Goal: Transaction & Acquisition: Purchase product/service

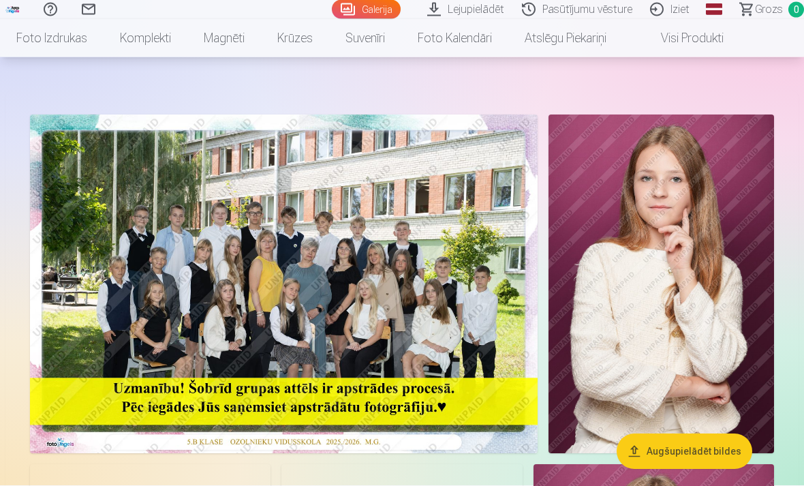
scroll to position [35, 0]
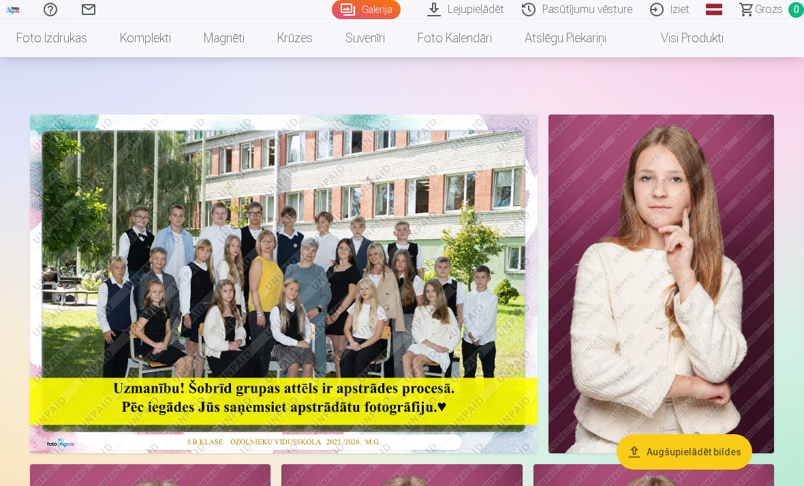
click at [710, 332] on img at bounding box center [660, 283] width 225 height 339
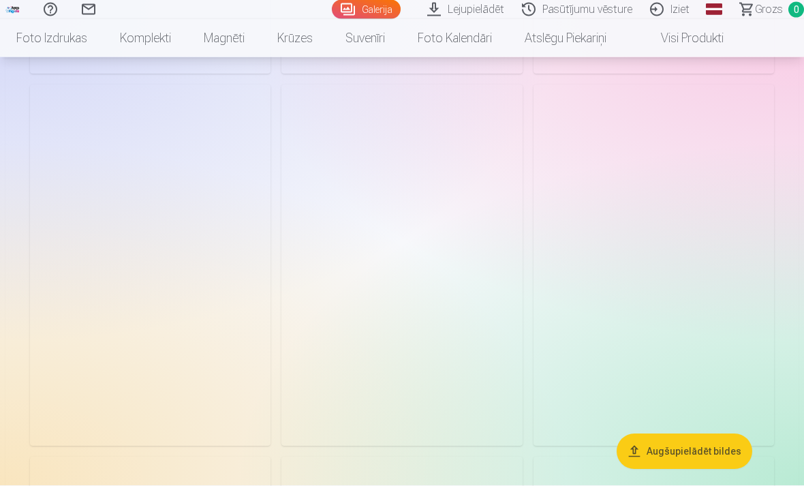
scroll to position [2713, 0]
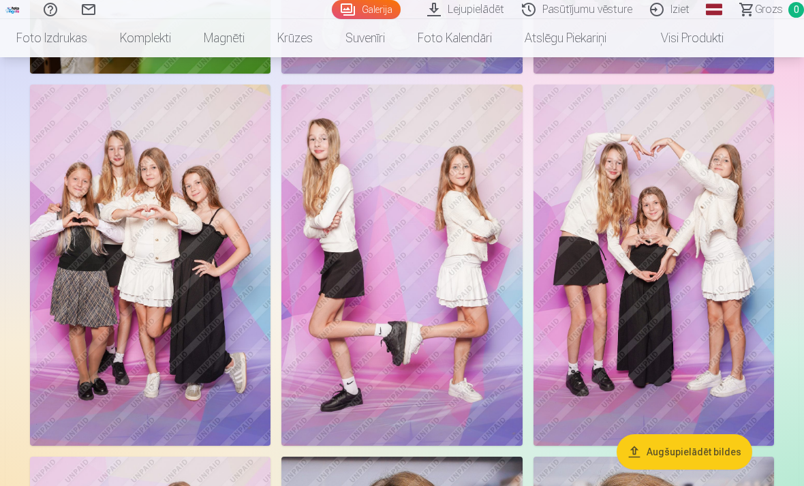
click at [386, 302] on img at bounding box center [401, 264] width 240 height 361
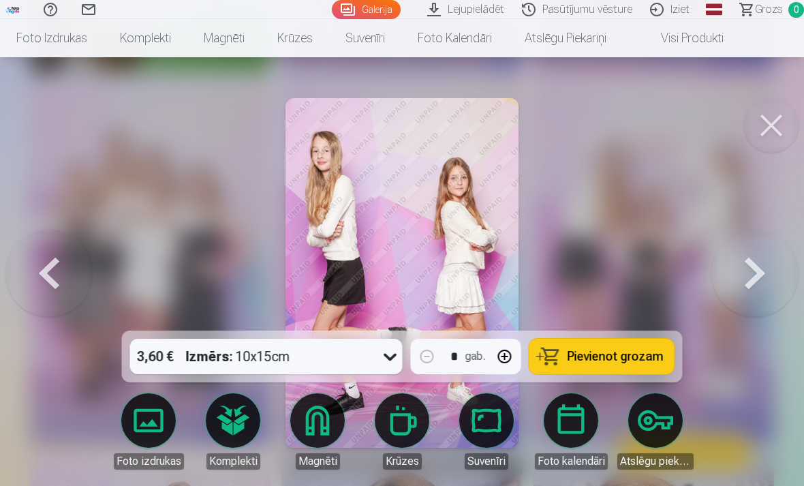
scroll to position [2727, 0]
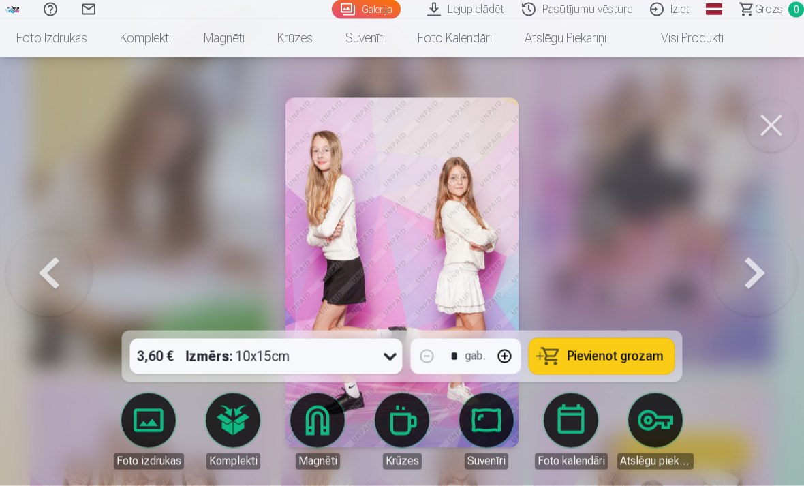
click at [747, 261] on button at bounding box center [754, 273] width 87 height 88
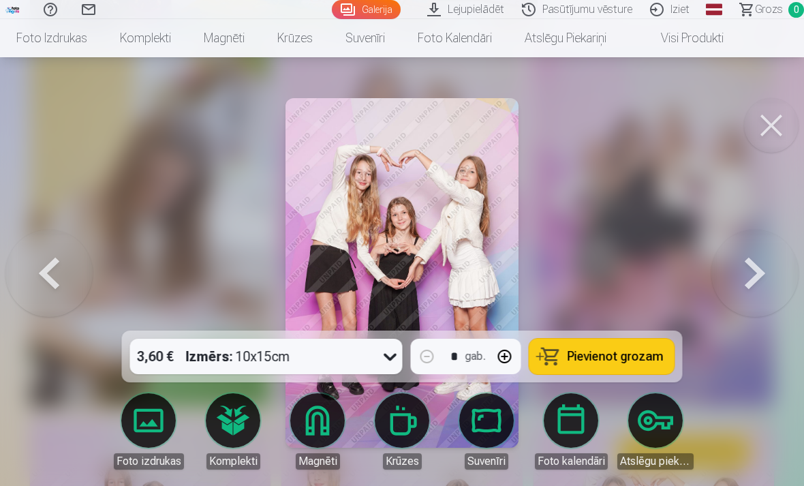
scroll to position [2379, 0]
click at [723, 211] on div at bounding box center [402, 243] width 804 height 486
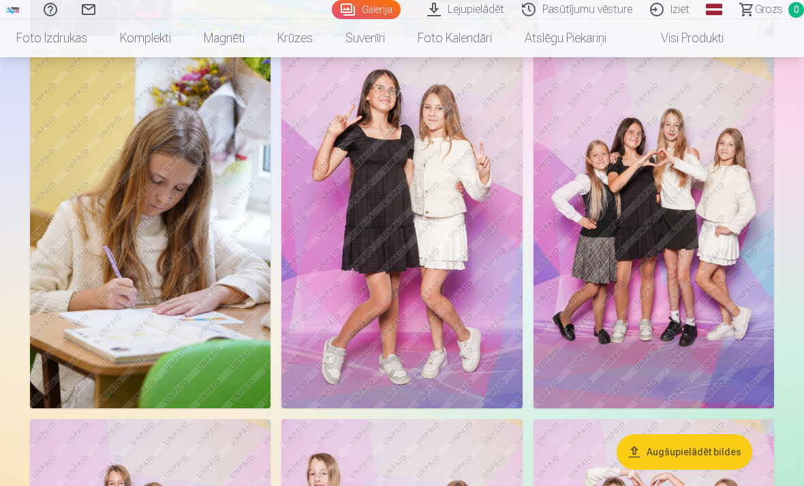
click at [723, 211] on img at bounding box center [653, 227] width 240 height 361
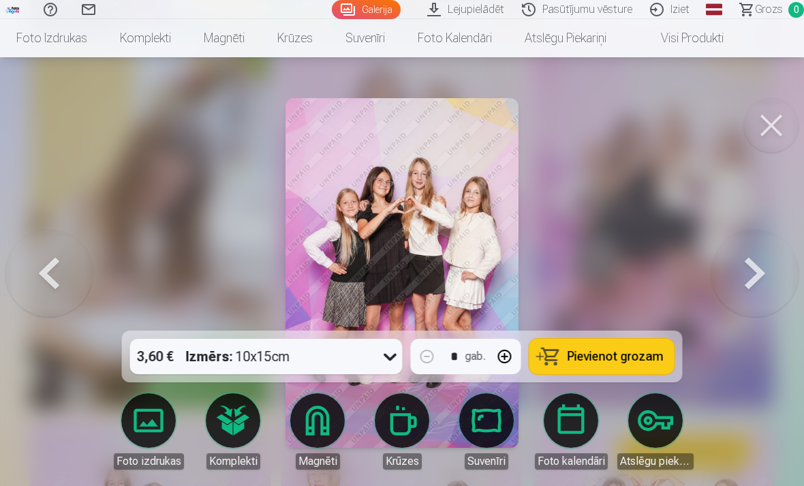
click at [719, 233] on button at bounding box center [754, 273] width 87 height 88
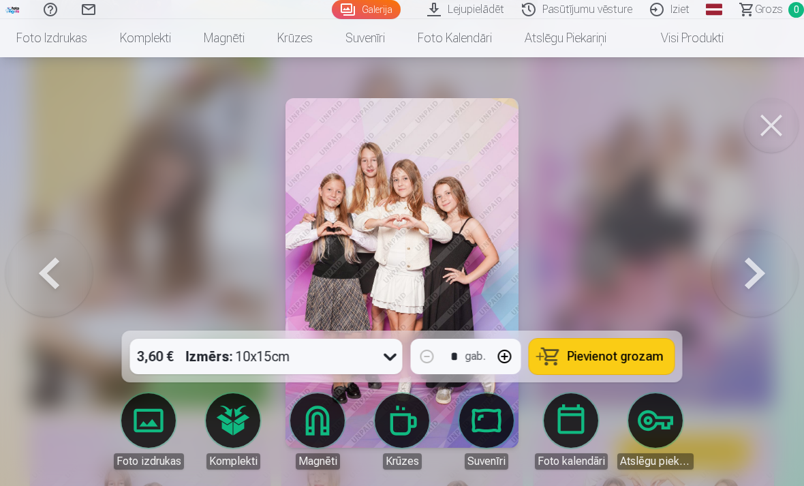
click at [721, 245] on button at bounding box center [754, 273] width 87 height 88
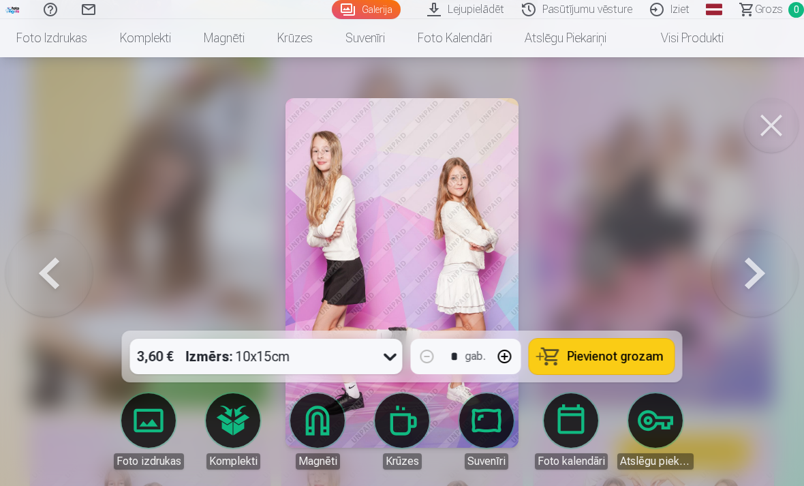
click at [721, 245] on button at bounding box center [754, 273] width 87 height 88
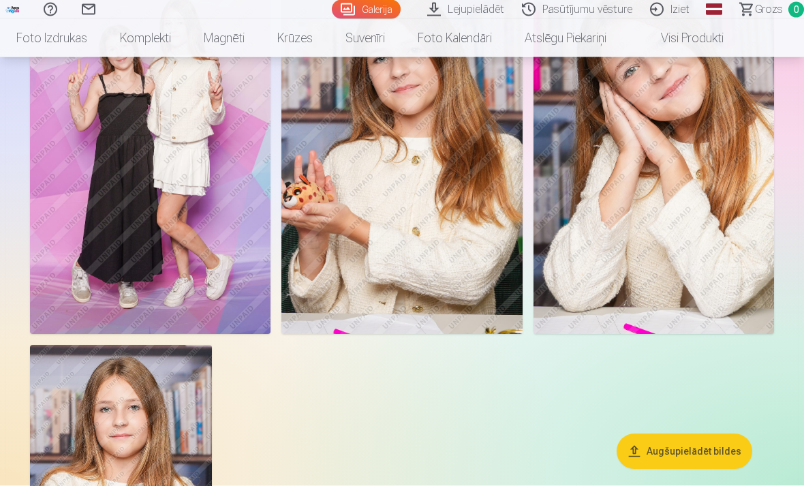
scroll to position [3197, 0]
click at [93, 250] on img at bounding box center [150, 153] width 240 height 361
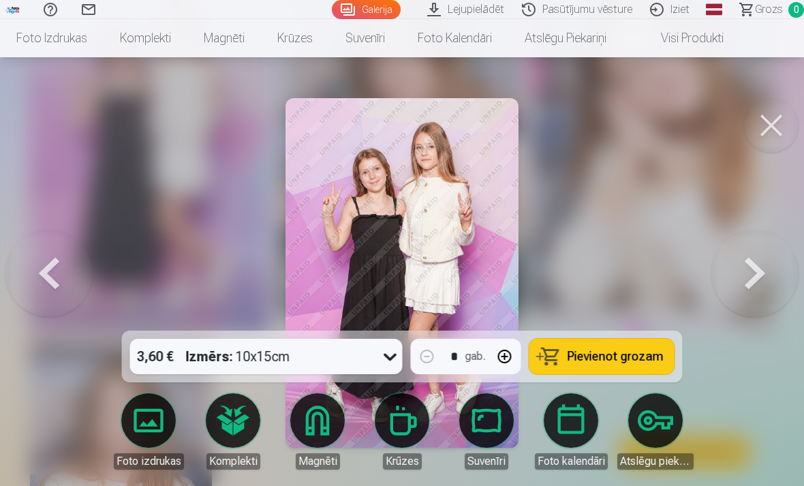
click at [765, 129] on button at bounding box center [771, 125] width 54 height 54
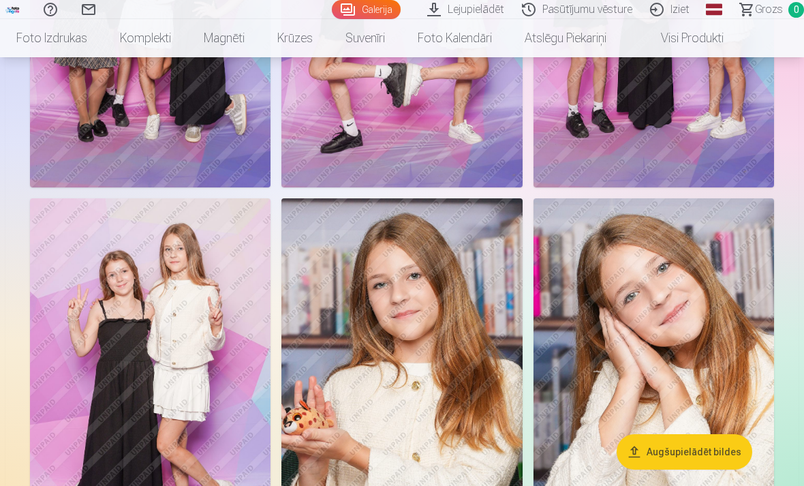
scroll to position [2969, 0]
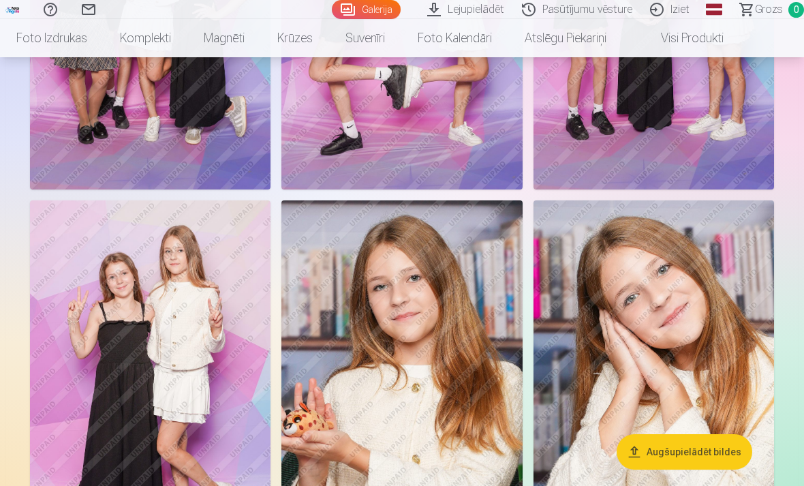
click at [700, 291] on img at bounding box center [653, 380] width 240 height 361
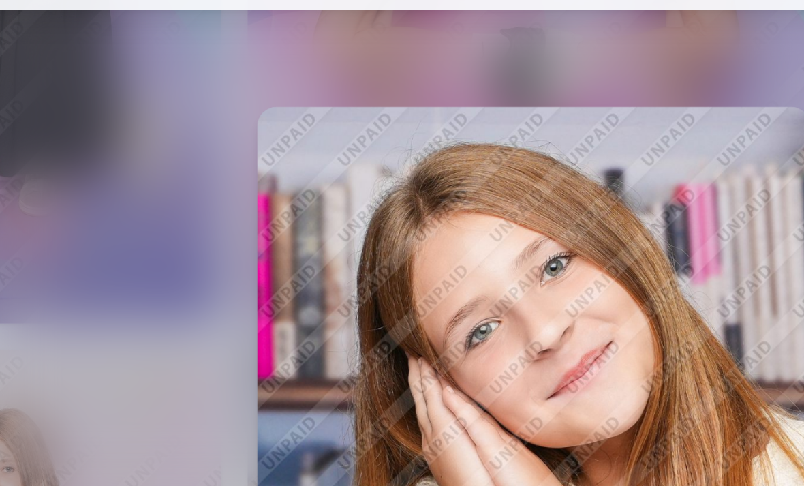
scroll to position [2770, 0]
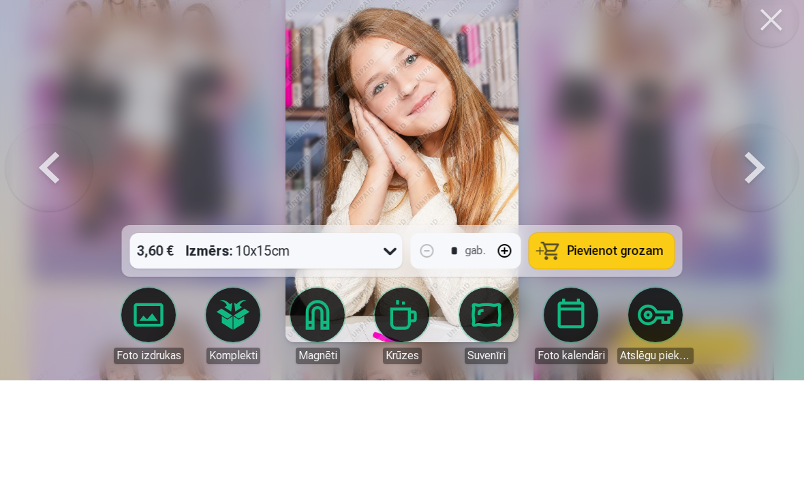
click at [46, 307] on div at bounding box center [402, 243] width 804 height 486
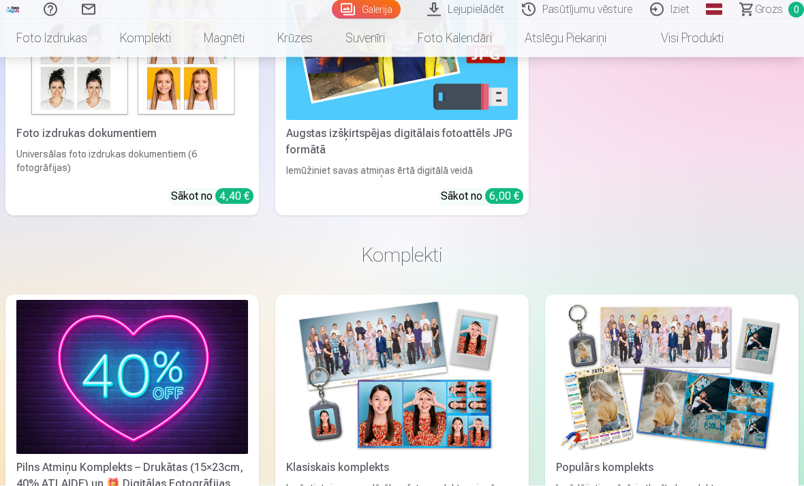
scroll to position [4268, 0]
click at [57, 105] on img at bounding box center [132, 42] width 232 height 155
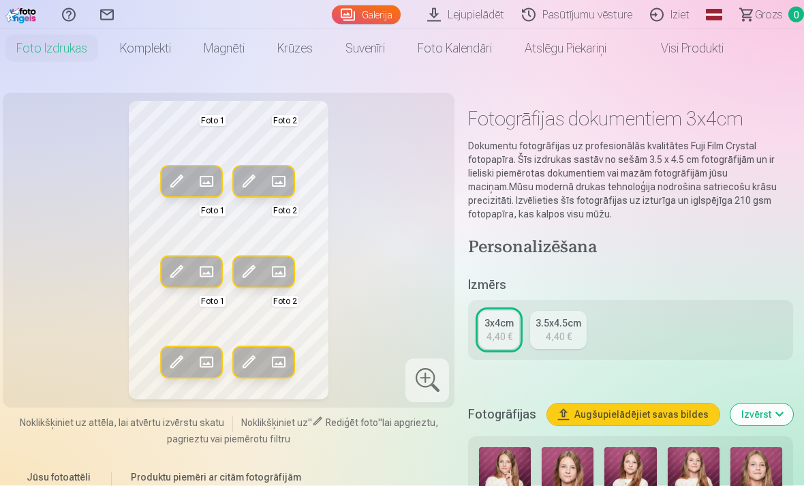
scroll to position [27, 0]
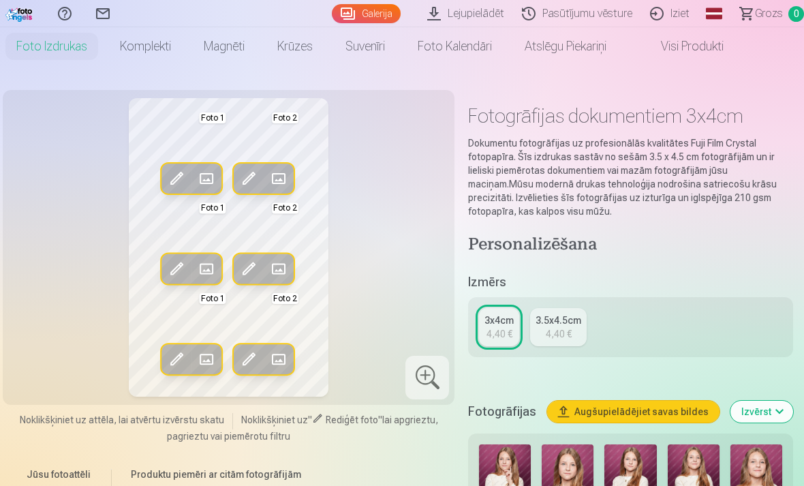
click at [567, 315] on div "3.5x4.5cm" at bounding box center [558, 320] width 46 height 14
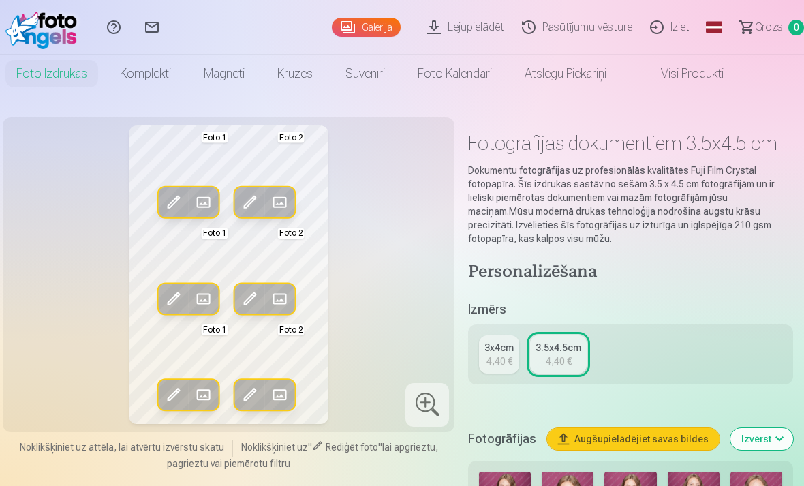
click at [514, 345] on div "3x4cm" at bounding box center [498, 348] width 29 height 14
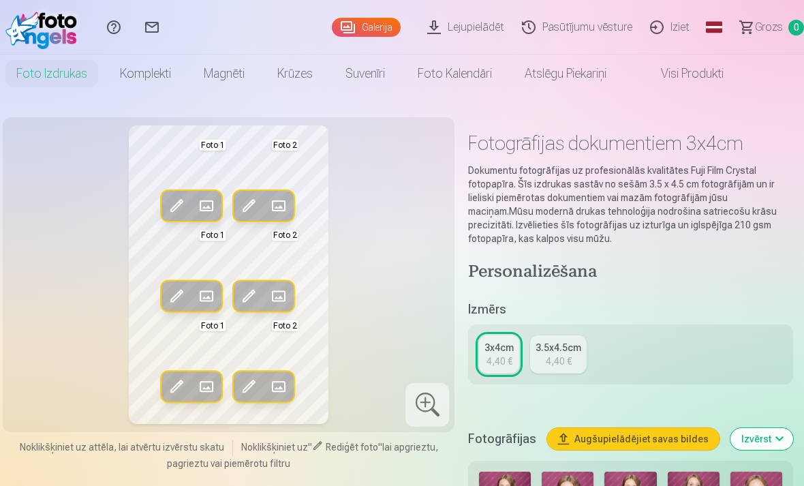
click at [569, 348] on div "3.5x4.5cm" at bounding box center [558, 348] width 46 height 14
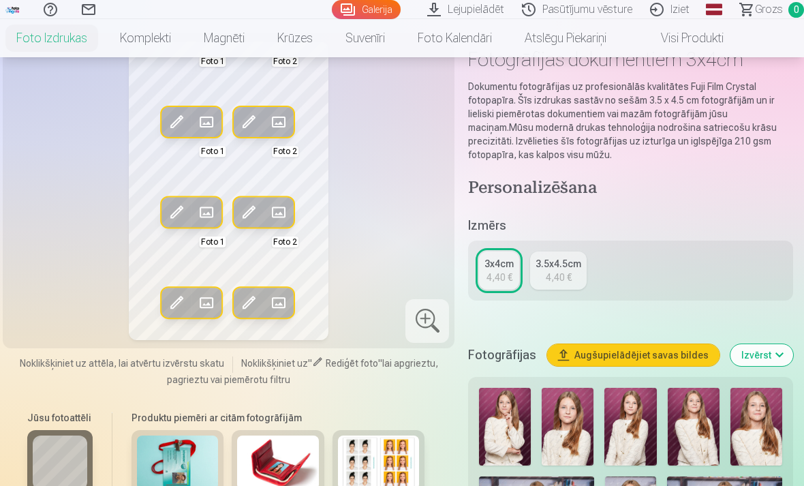
scroll to position [83, 0]
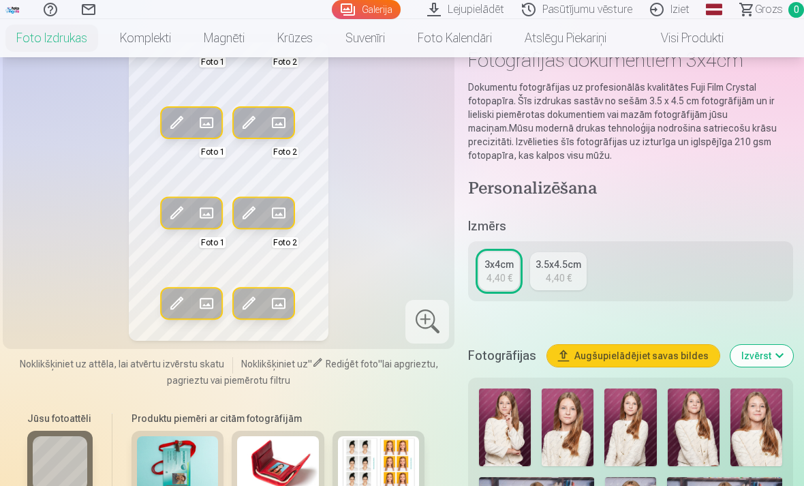
scroll to position [44, 0]
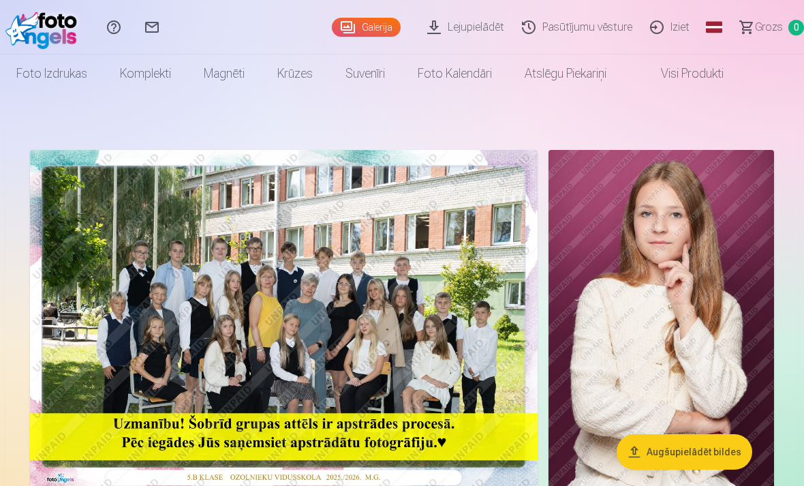
click at [98, 285] on img at bounding box center [283, 319] width 507 height 339
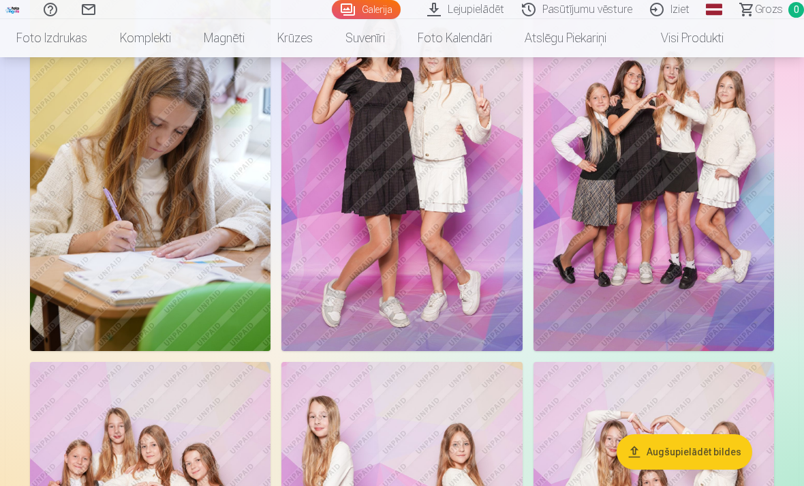
scroll to position [2431, 0]
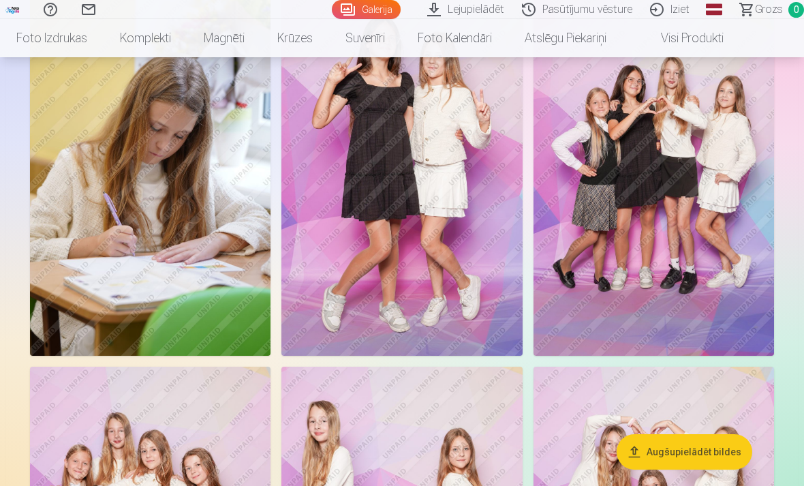
click at [62, 263] on img at bounding box center [150, 175] width 240 height 361
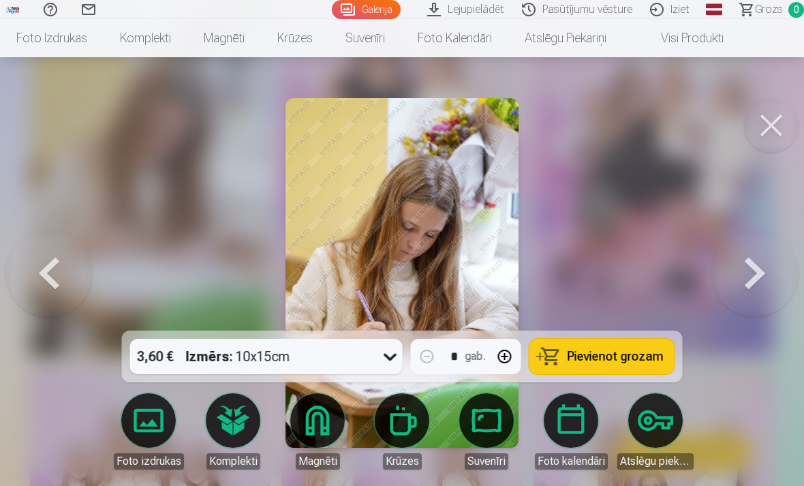
click at [787, 123] on button at bounding box center [771, 125] width 54 height 54
